Goal: Information Seeking & Learning: Learn about a topic

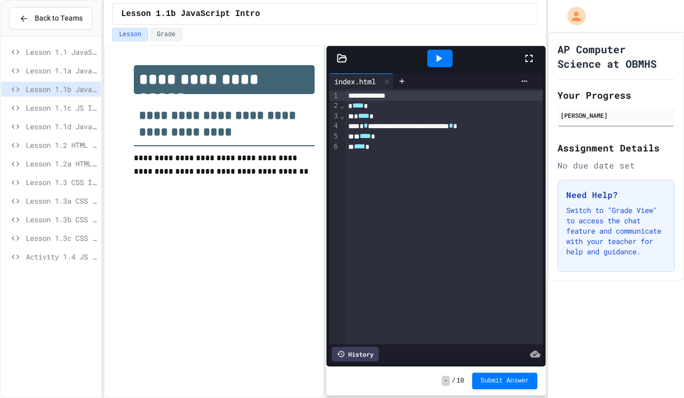
click at [39, 145] on span "Lesson 1.2 HTML Basics" at bounding box center [61, 145] width 71 height 11
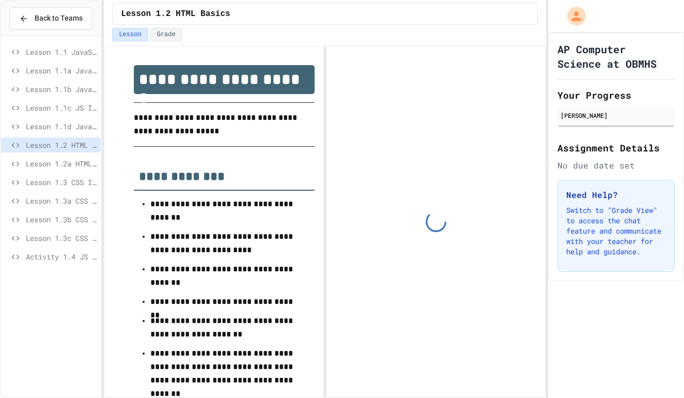
scroll to position [692, 0]
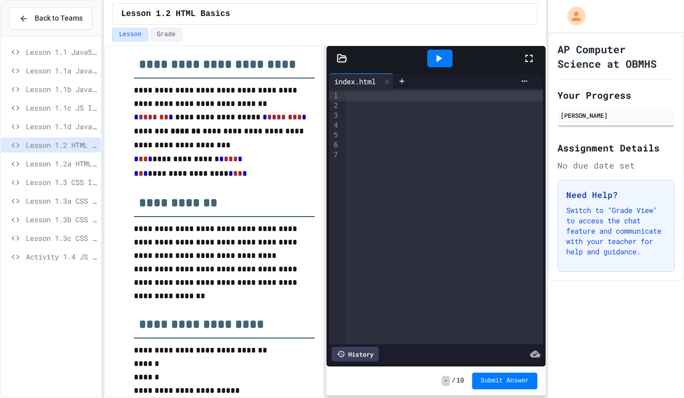
click at [38, 182] on span "Lesson 1.3 CSS Introduction" at bounding box center [61, 182] width 71 height 11
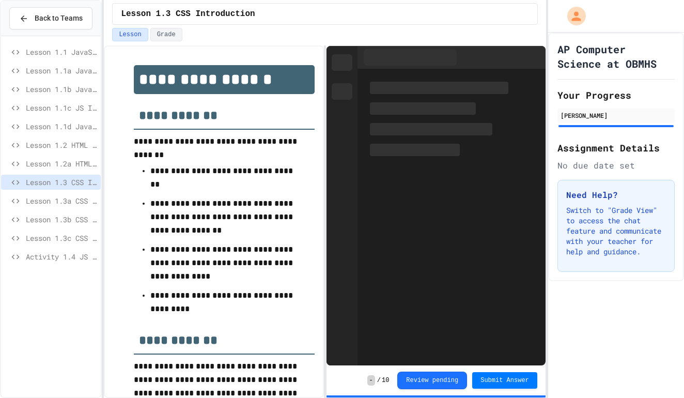
scroll to position [70, 0]
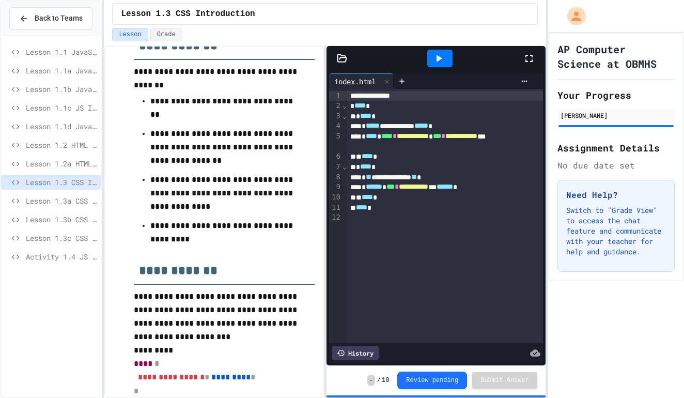
click at [39, 201] on span "Lesson 1.3a CSS Selectors" at bounding box center [61, 200] width 71 height 11
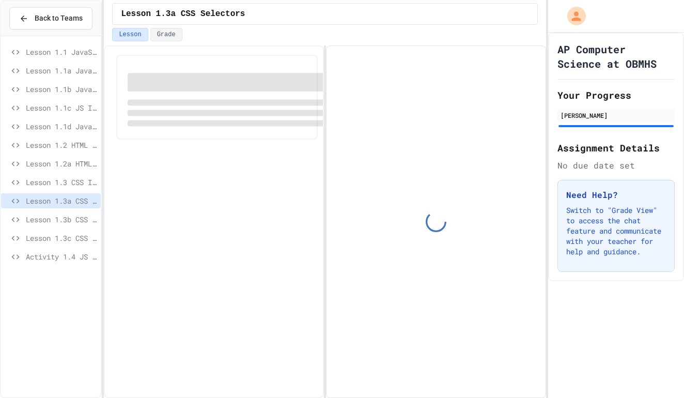
scroll to position [88, 0]
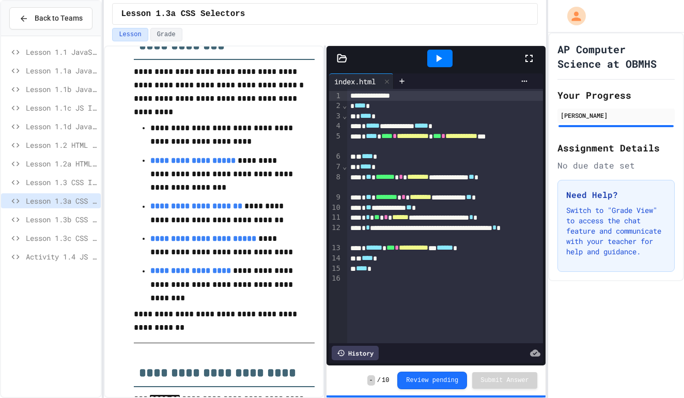
click at [39, 214] on span "Lesson 1.3b CSS Backgrounds" at bounding box center [61, 219] width 71 height 11
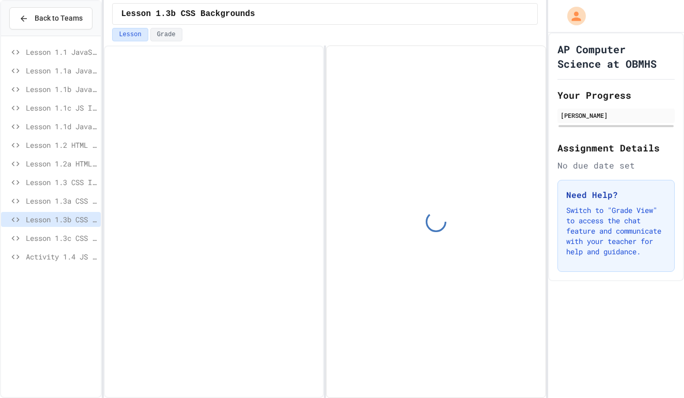
scroll to position [88, 0]
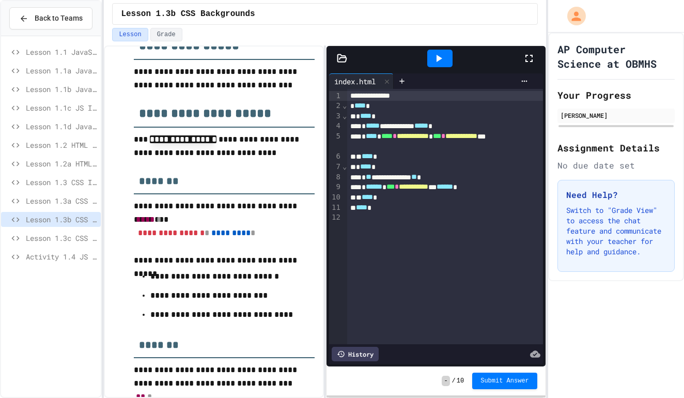
click at [40, 238] on span "Lesson 1.3c CSS Margins & Padding" at bounding box center [61, 238] width 71 height 11
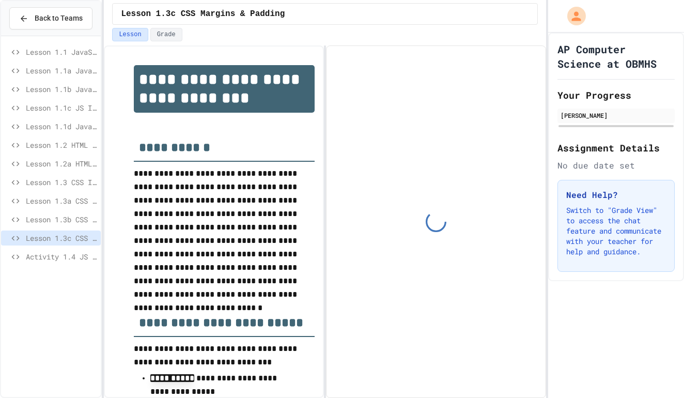
scroll to position [48, 0]
